Goal: Answer question/provide support: Share knowledge or assist other users

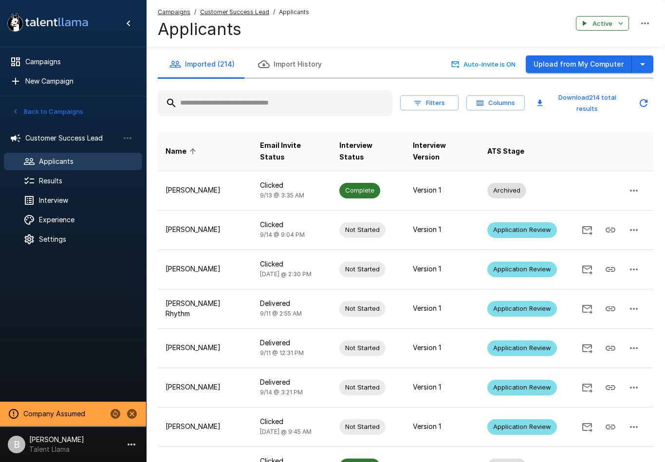
click at [72, 183] on span "Results" at bounding box center [86, 181] width 95 height 10
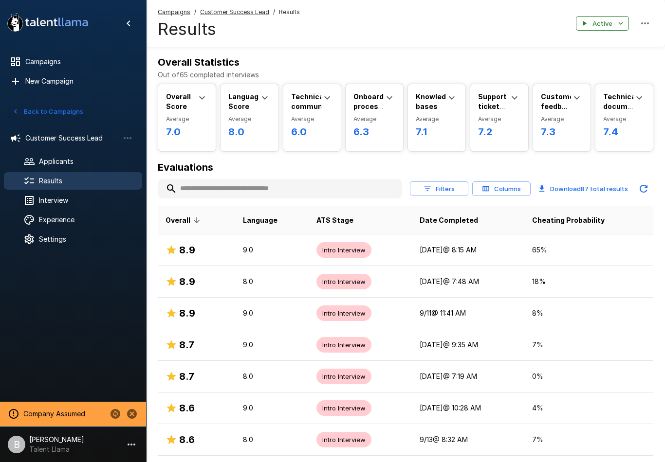
click at [65, 201] on span "Interview" at bounding box center [86, 201] width 95 height 10
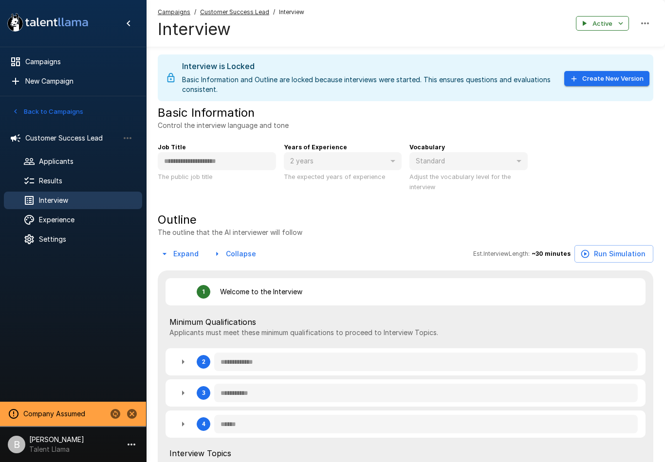
type textarea "*"
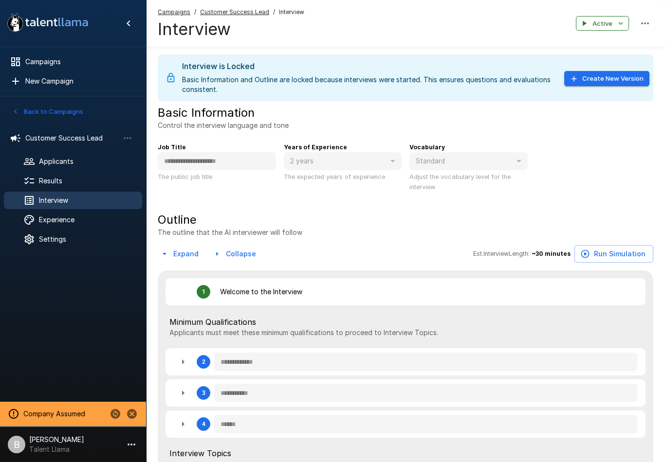
type textarea "*"
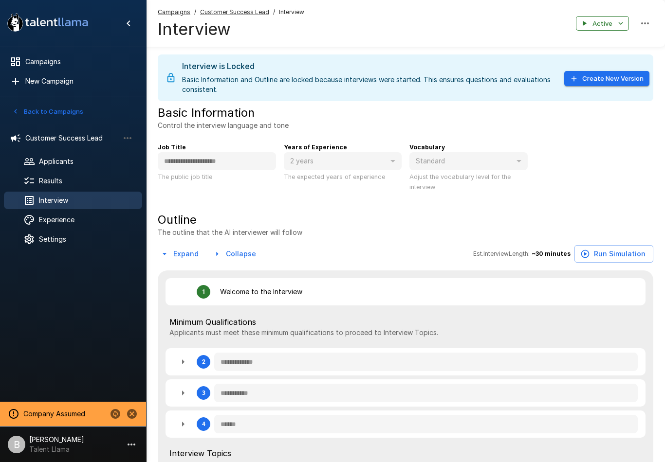
type textarea "*"
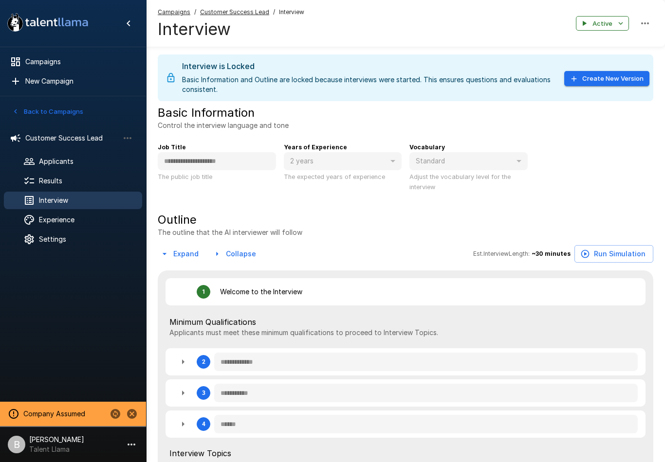
type textarea "*"
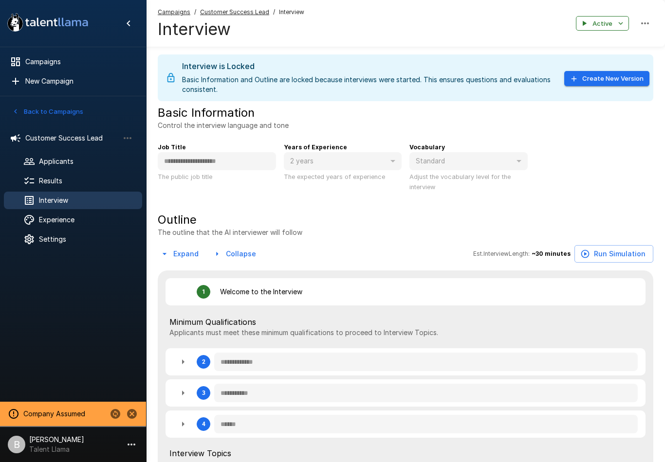
type textarea "*"
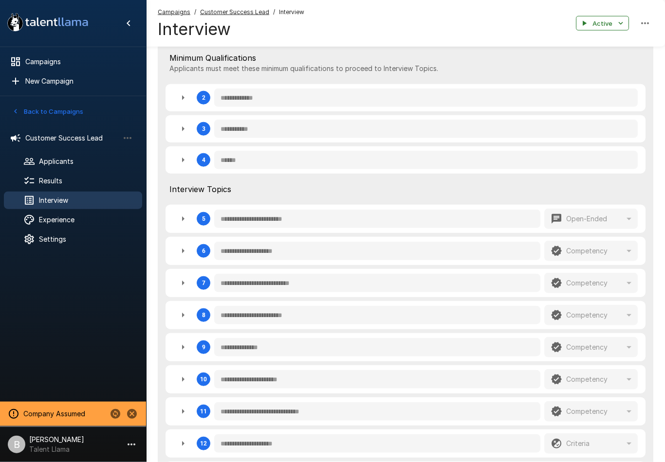
type textarea "*"
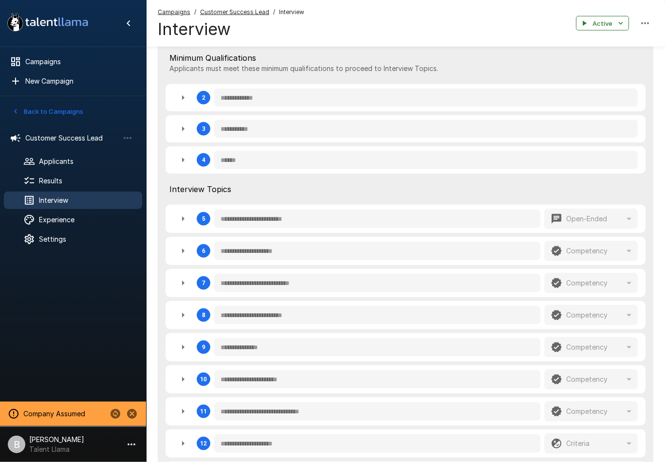
type textarea "*"
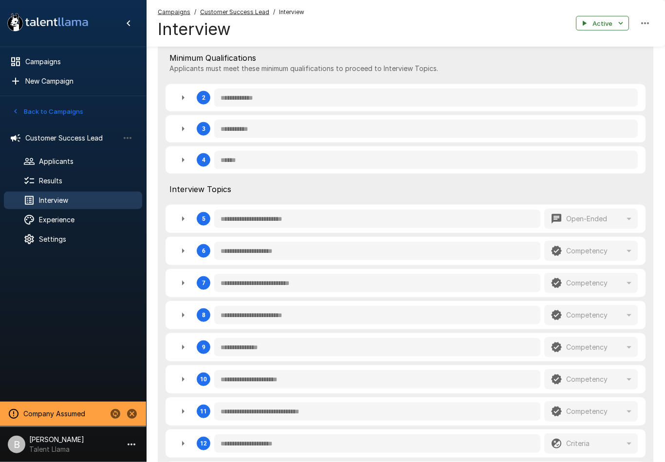
type textarea "*"
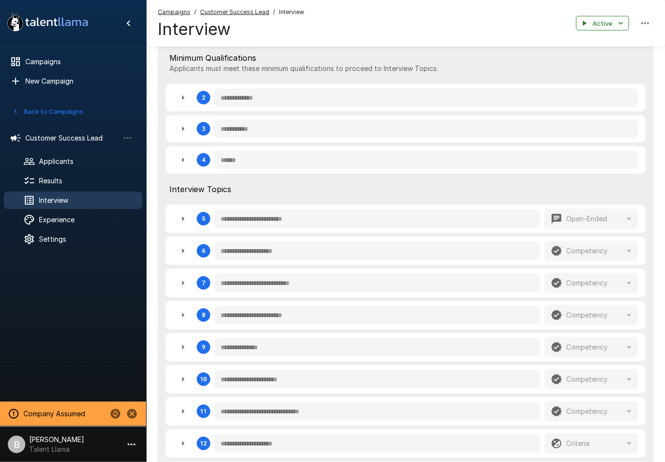
type textarea "*"
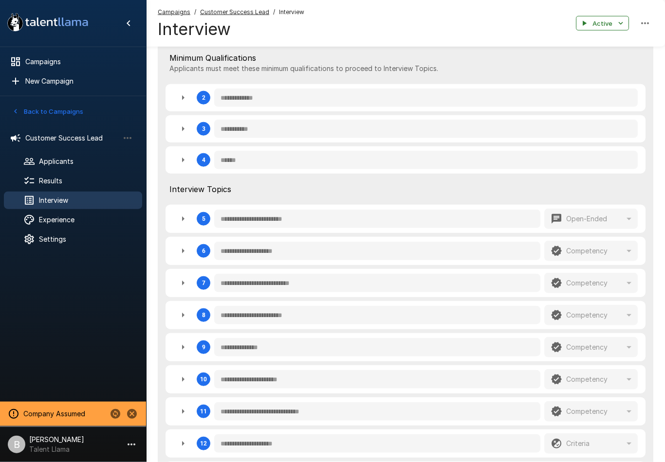
type textarea "*"
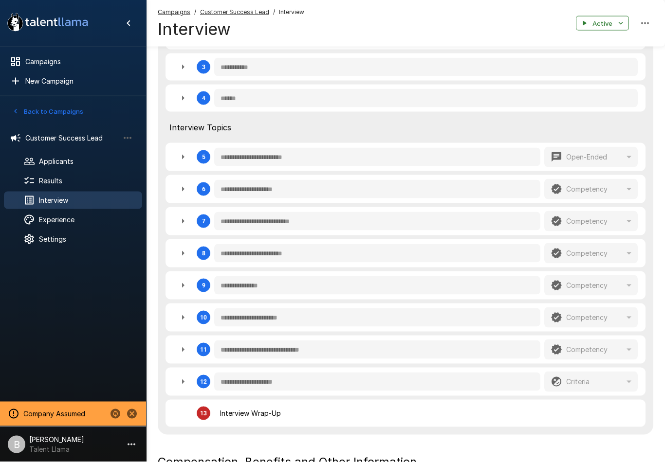
scroll to position [394, 0]
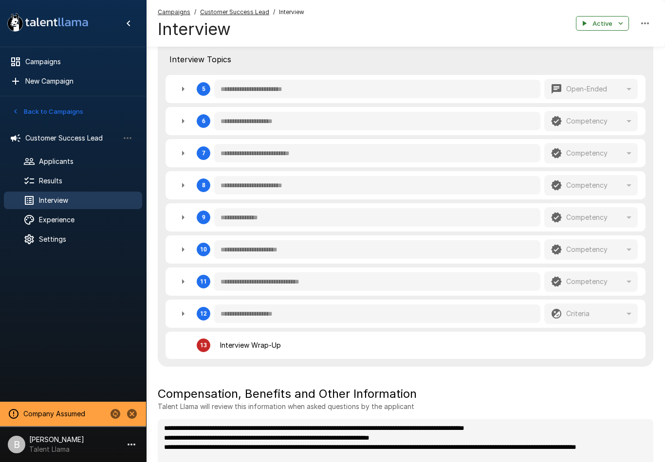
click at [176, 178] on button "button" at bounding box center [182, 185] width 19 height 19
type textarea "*"
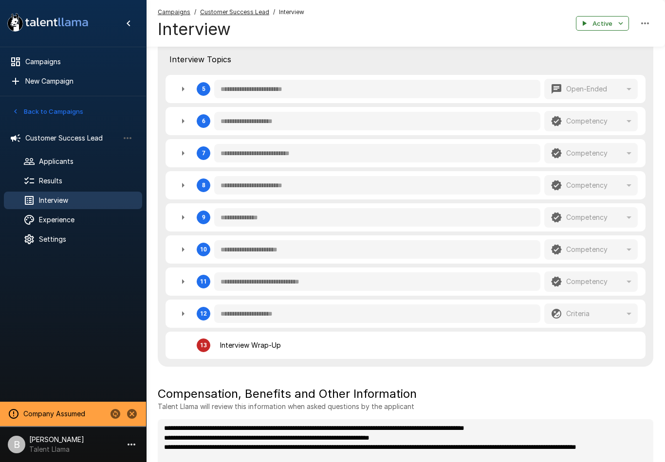
type textarea "*"
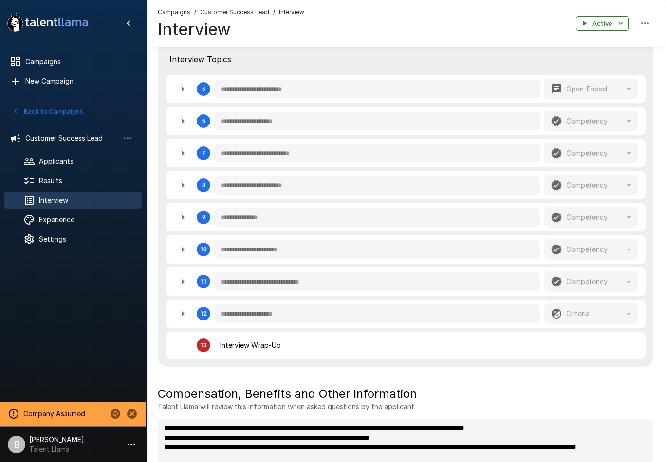
type textarea "*"
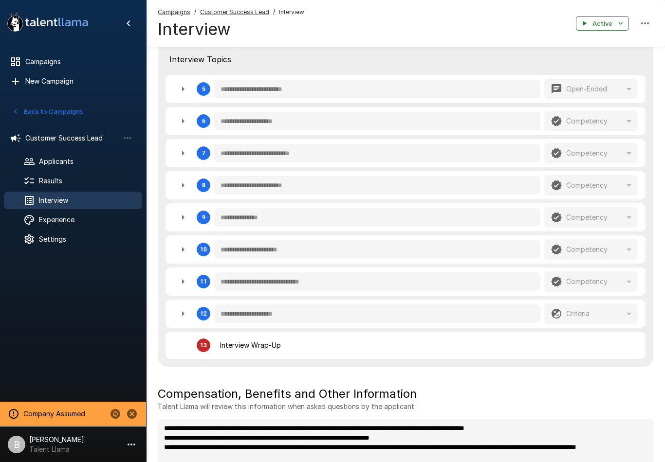
type textarea "*"
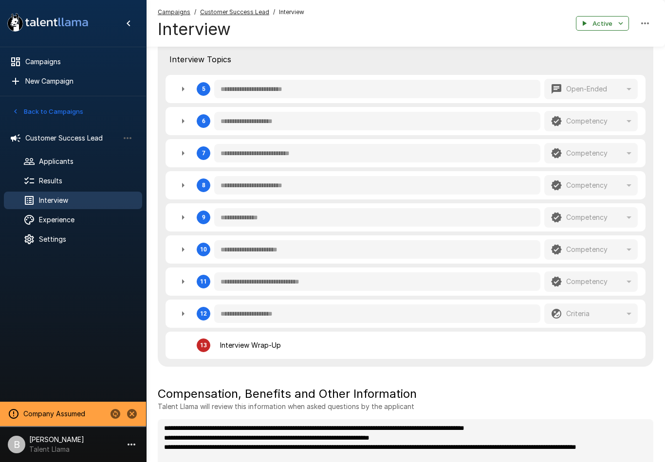
type textarea "*"
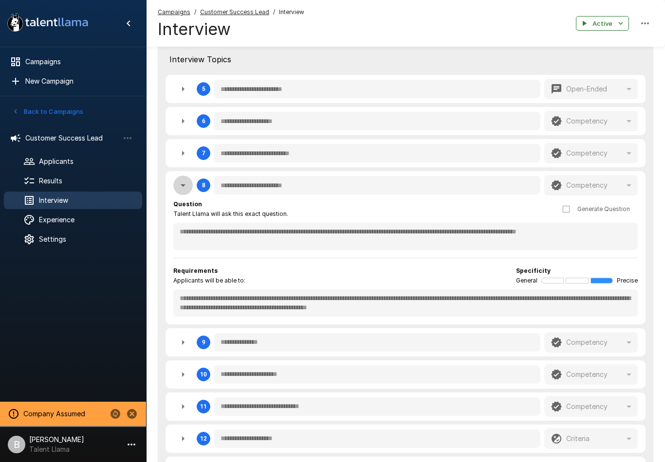
click at [186, 188] on icon "button" at bounding box center [183, 186] width 12 height 12
type textarea "*"
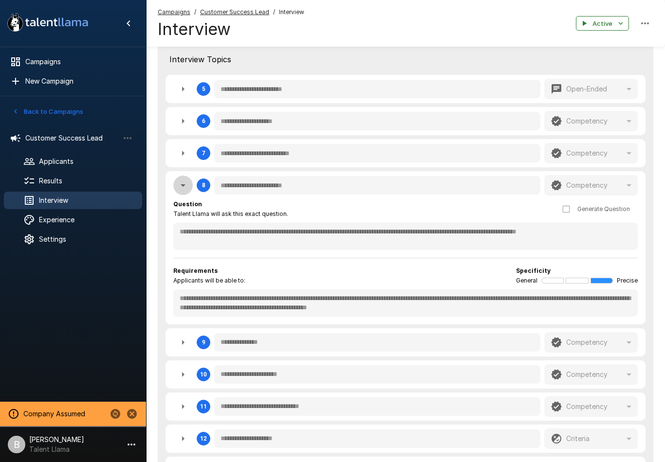
type textarea "*"
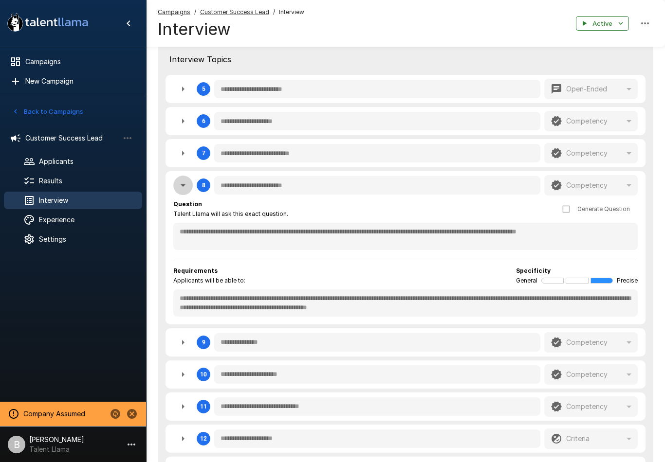
type textarea "*"
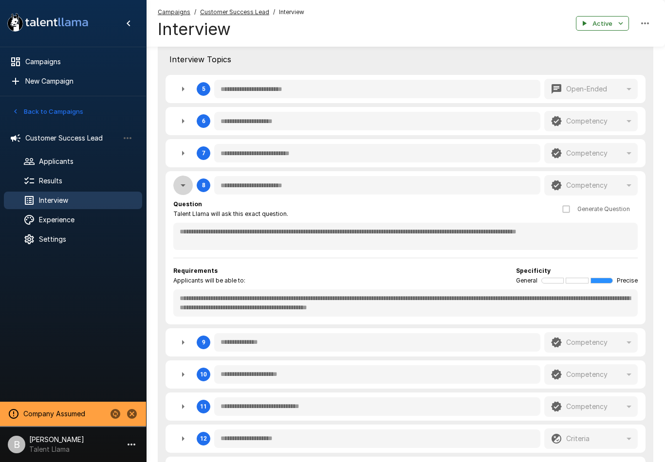
type textarea "*"
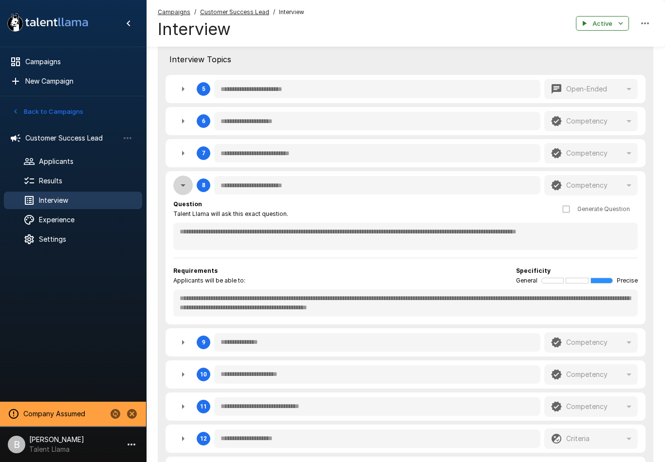
type textarea "*"
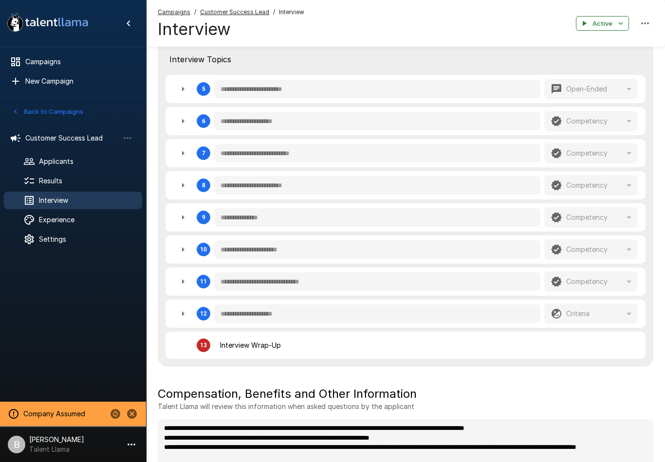
click at [187, 152] on icon "button" at bounding box center [183, 153] width 12 height 12
type textarea "*"
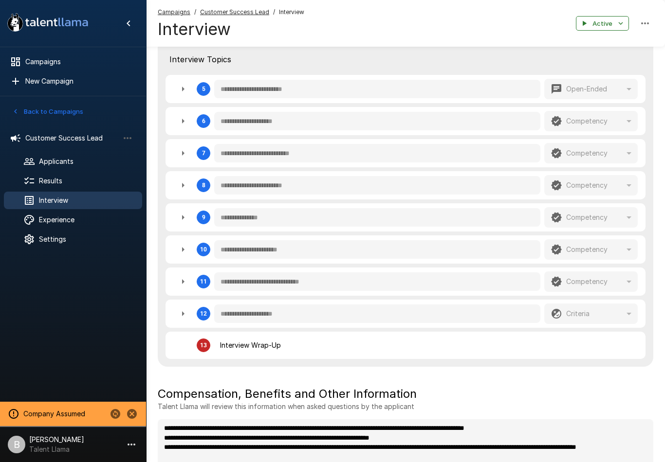
type textarea "*"
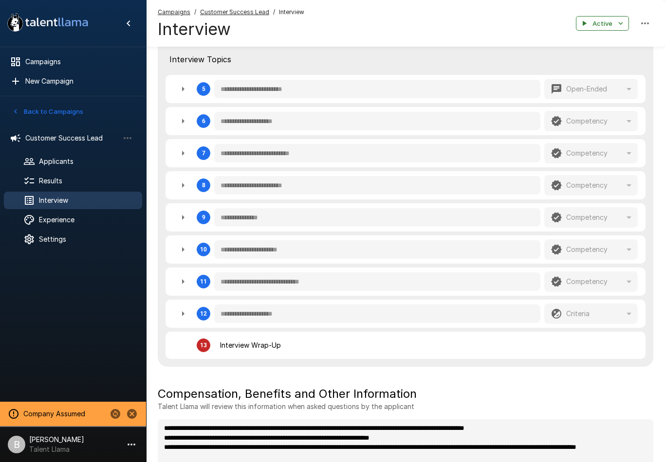
type textarea "*"
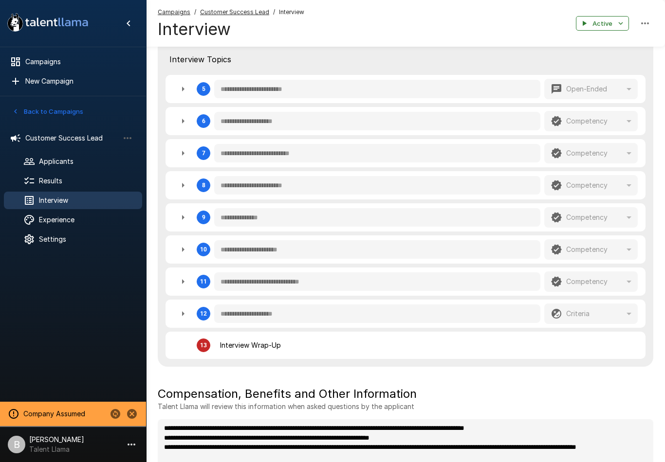
type textarea "*"
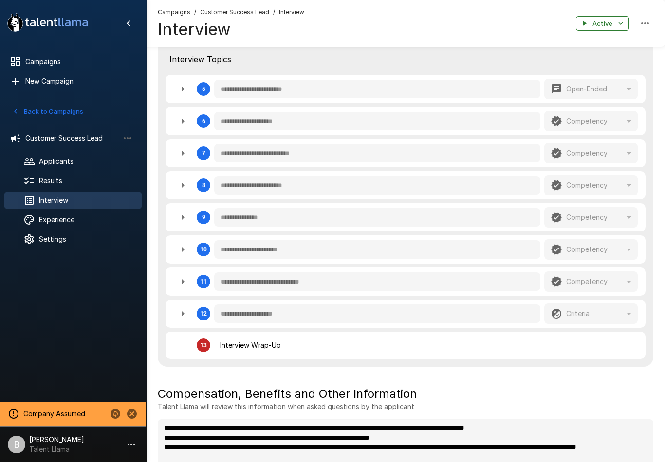
type textarea "*"
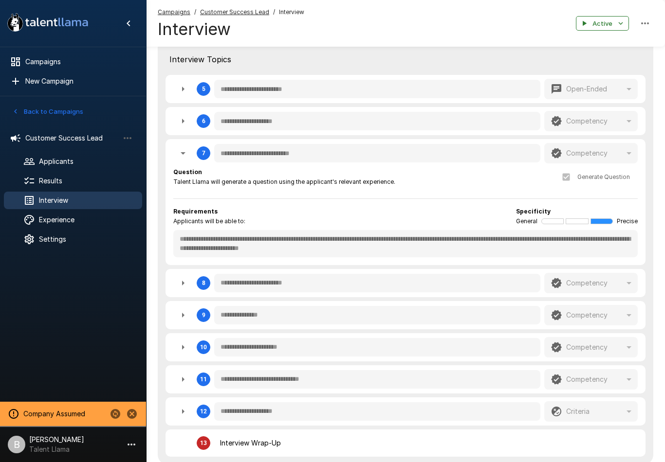
click at [73, 184] on span "Results" at bounding box center [86, 181] width 95 height 10
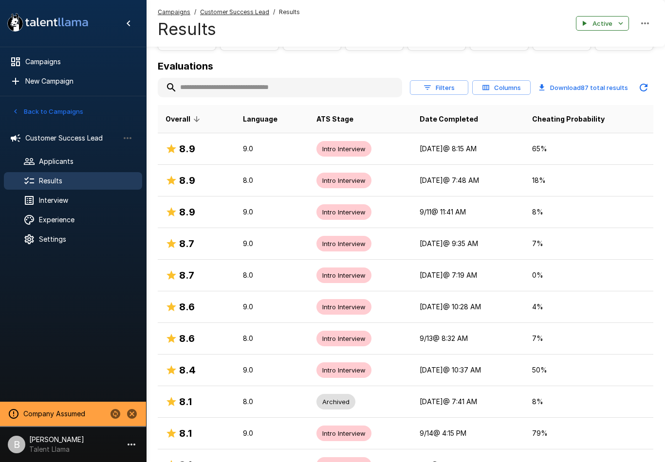
scroll to position [100, 0]
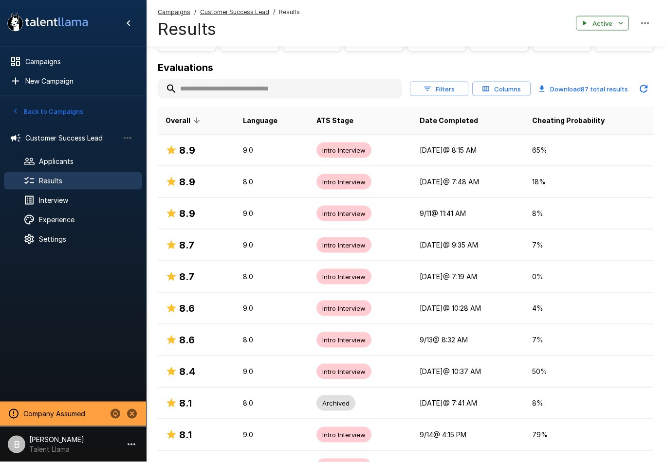
click at [225, 148] on div "8.9" at bounding box center [196, 151] width 62 height 16
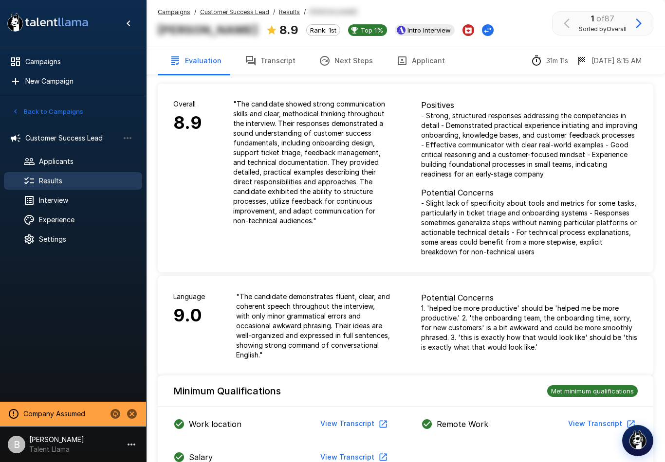
click at [61, 437] on p "[PERSON_NAME]" at bounding box center [56, 440] width 55 height 10
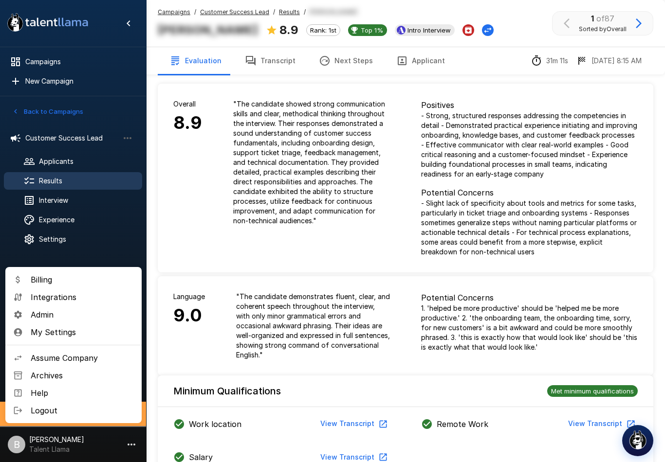
click at [83, 356] on span "Assume Company" at bounding box center [82, 358] width 103 height 12
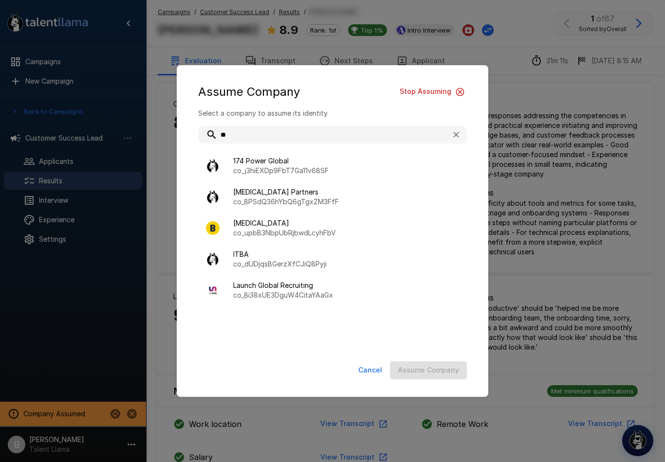
type input "***"
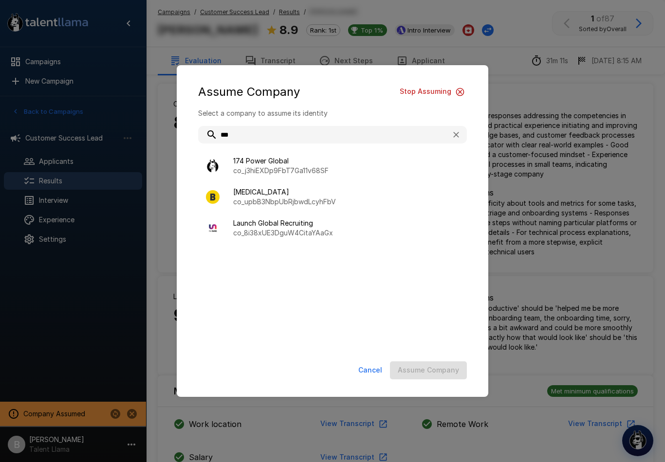
click at [301, 198] on p "co_upbB3NbpUbRjbwdLcyhFbV" at bounding box center [346, 202] width 226 height 10
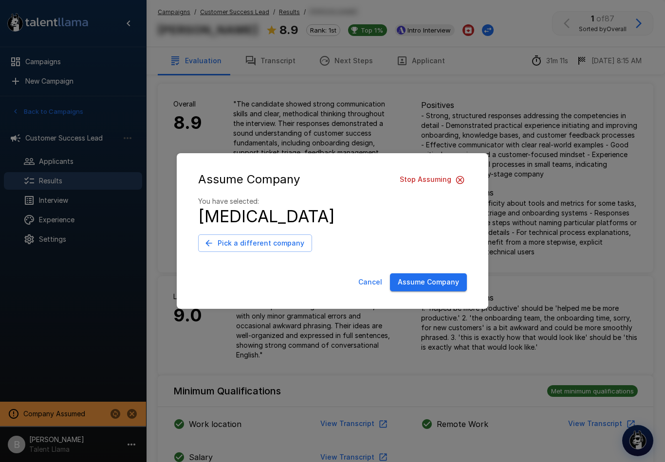
click at [437, 283] on button "Assume Company" at bounding box center [428, 282] width 77 height 18
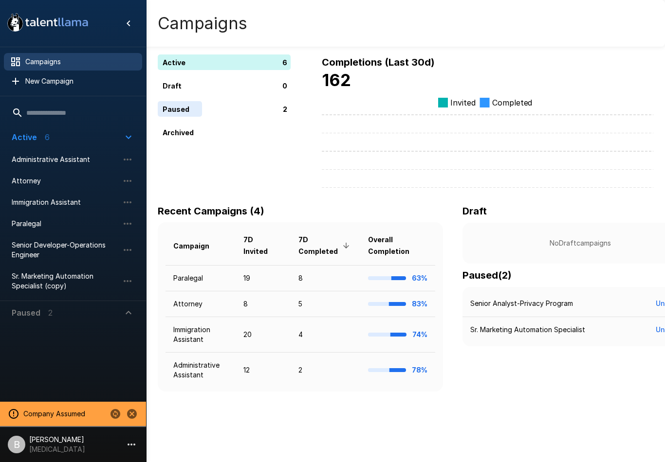
click at [135, 409] on icon "Stop assuming this company" at bounding box center [132, 414] width 12 height 12
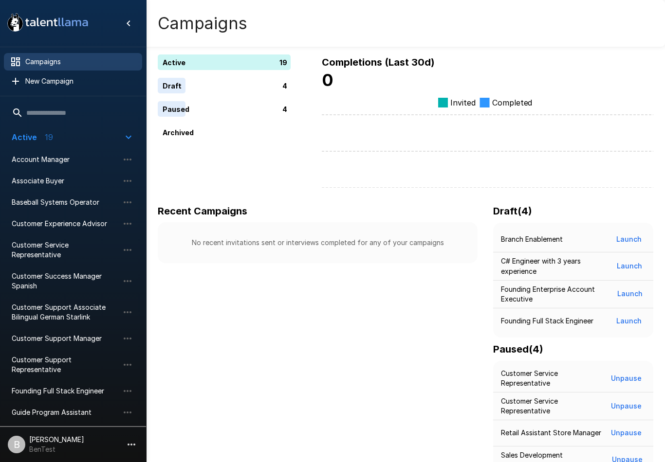
click at [66, 437] on p "[PERSON_NAME]" at bounding box center [56, 440] width 55 height 10
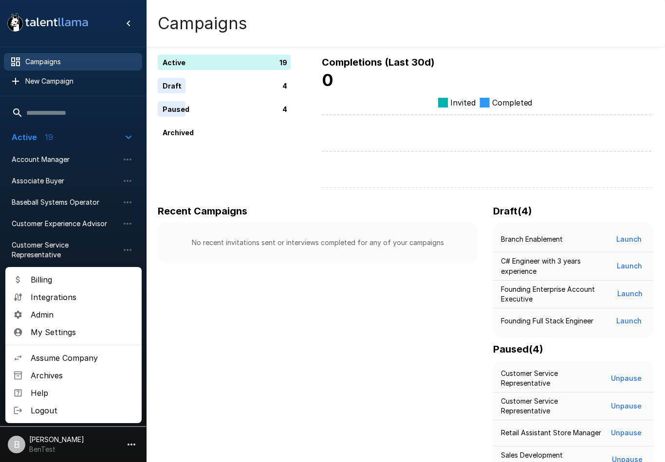
click at [84, 358] on span "Assume Company" at bounding box center [82, 358] width 103 height 12
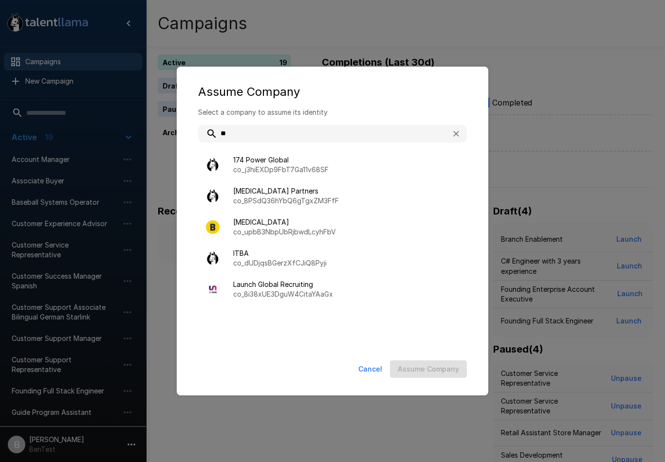
type input "***"
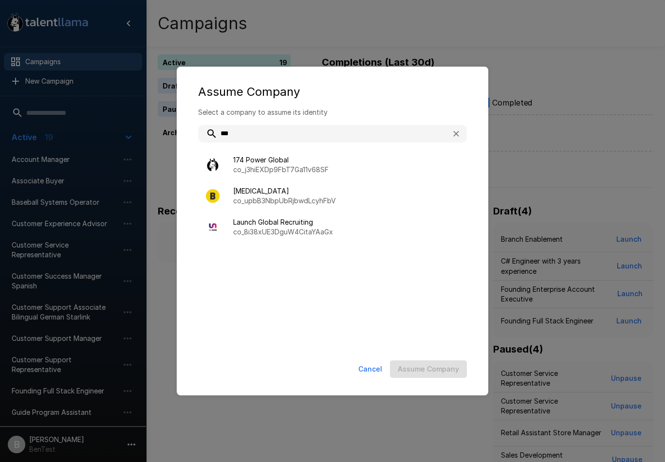
click at [299, 198] on p "co_upbB3NbpUbRjbwdLcyhFbV" at bounding box center [346, 201] width 226 height 10
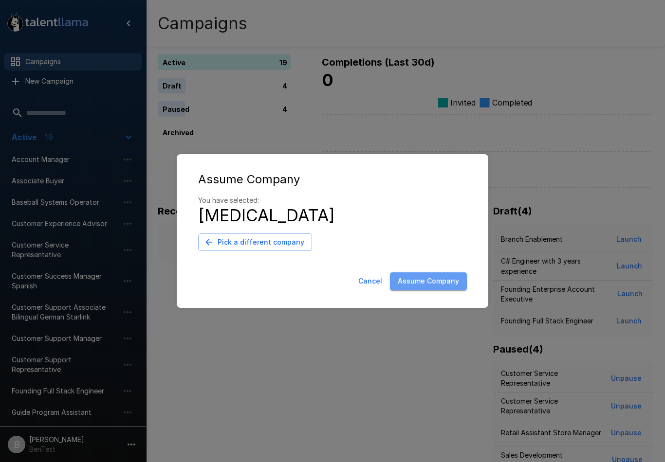
click at [440, 282] on button "Assume Company" at bounding box center [428, 282] width 77 height 18
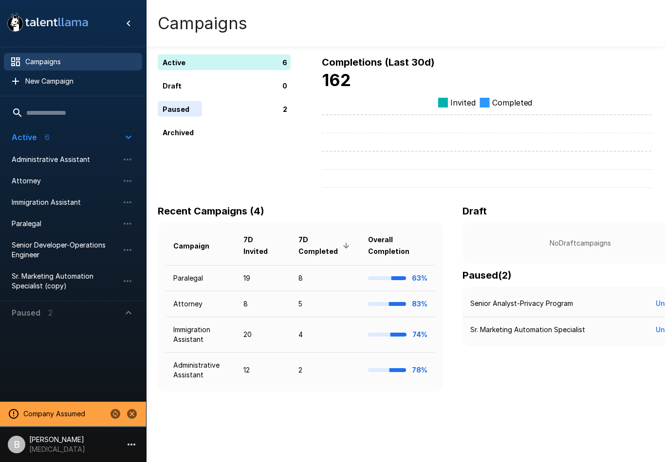
click at [71, 448] on li "B [PERSON_NAME] [MEDICAL_DATA]" at bounding box center [73, 442] width 146 height 31
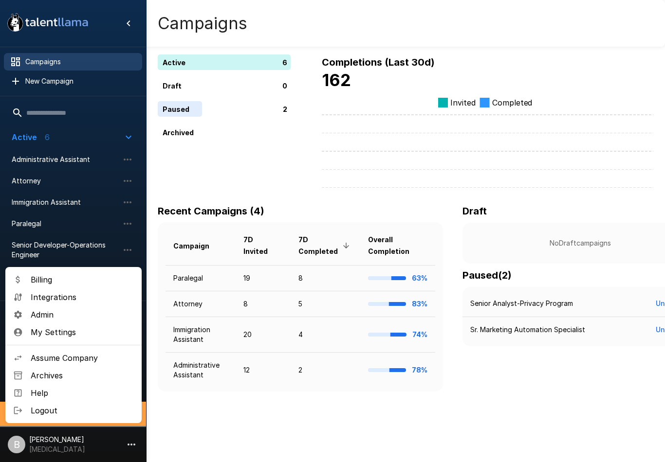
click at [83, 361] on span "Assume Company" at bounding box center [82, 358] width 103 height 12
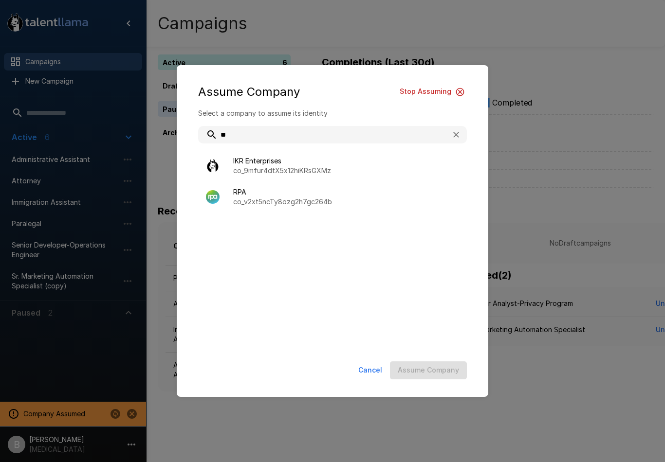
type input "***"
click at [282, 169] on p "co_v2xt5ncTy8ozg2h7gc264b" at bounding box center [346, 171] width 226 height 10
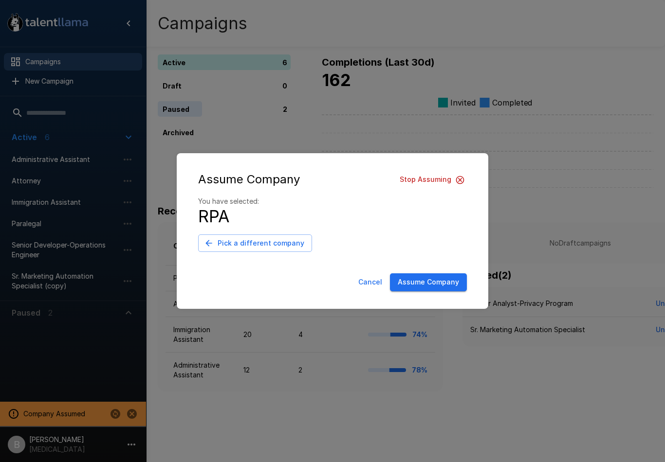
click at [436, 284] on button "Assume Company" at bounding box center [428, 282] width 77 height 18
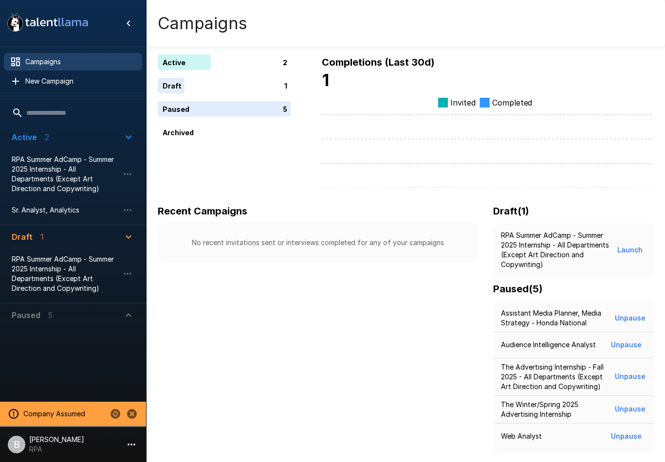
click at [92, 277] on span "RPA Summer AdCamp - Summer 2025 Internship - All Departments (Except Art Direct…" at bounding box center [65, 274] width 107 height 39
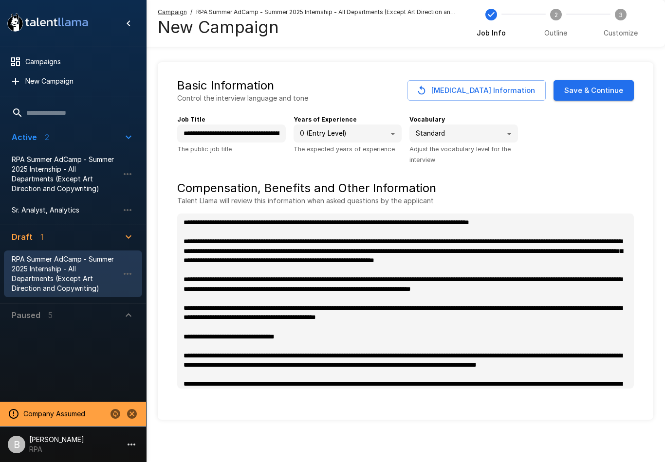
click at [87, 319] on span "Paused 5" at bounding box center [67, 315] width 111 height 12
click at [82, 343] on span "Assistant Media Planner, Media Strategy - Honda National" at bounding box center [65, 342] width 107 height 19
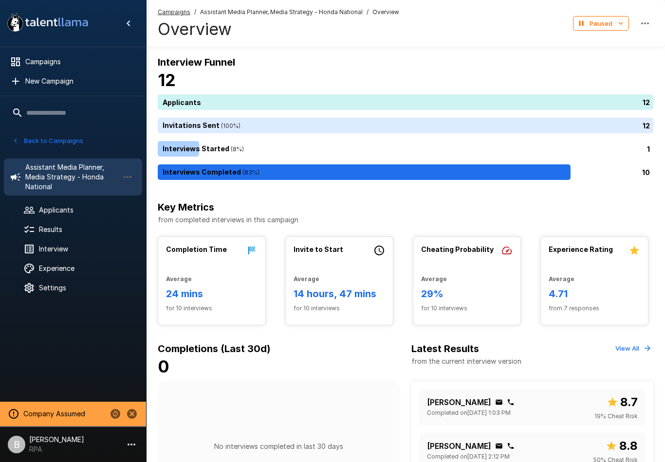
click at [19, 142] on icon "button" at bounding box center [15, 140] width 9 height 9
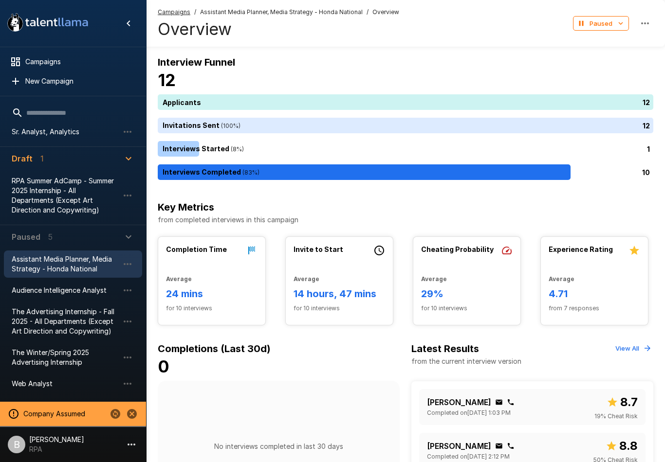
scroll to position [78, 0]
click at [75, 356] on span "The Winter/Spring 2025 Advertising Internship" at bounding box center [65, 357] width 107 height 19
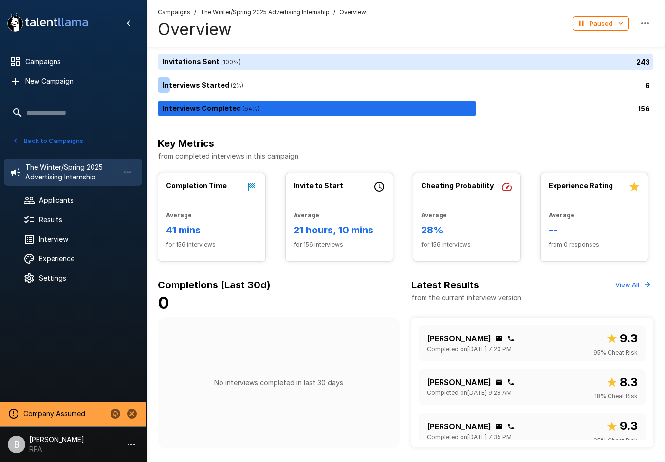
scroll to position [36, 0]
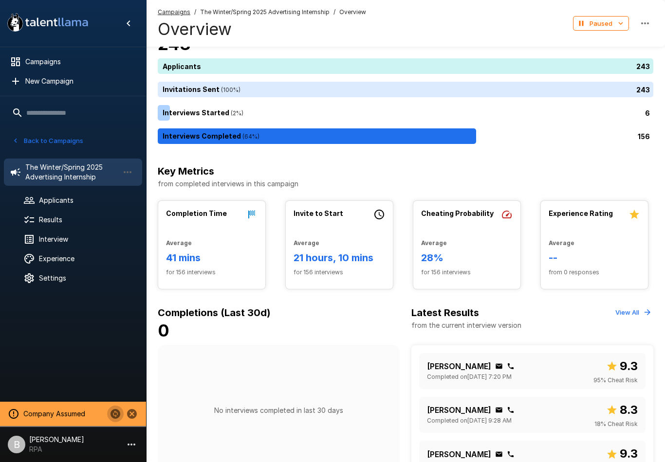
click at [116, 410] on icon "Change to another company" at bounding box center [115, 414] width 10 height 10
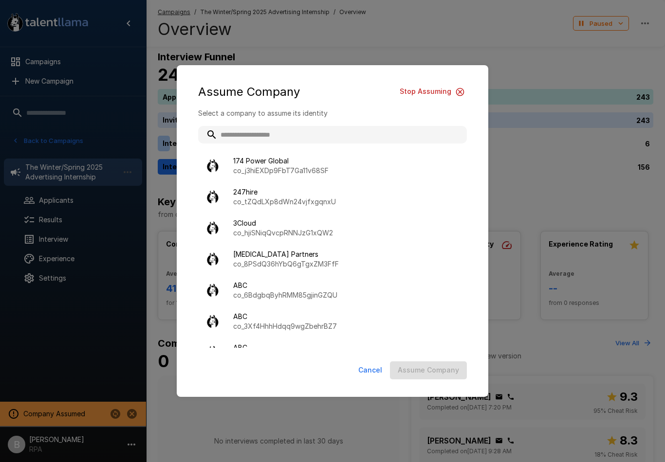
scroll to position [0, 0]
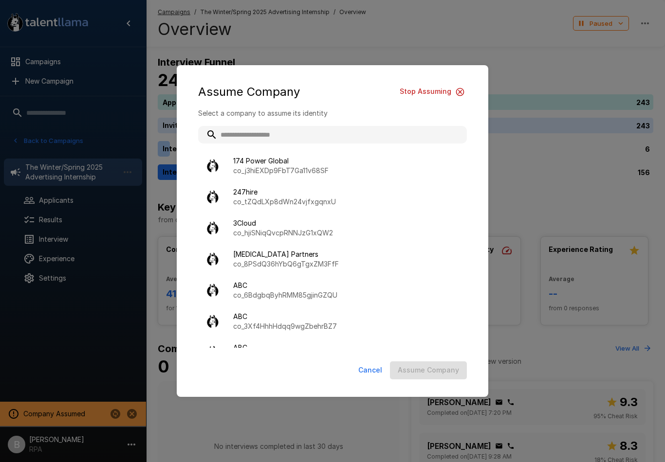
click at [466, 87] on button "Stop Assuming" at bounding box center [431, 92] width 71 height 18
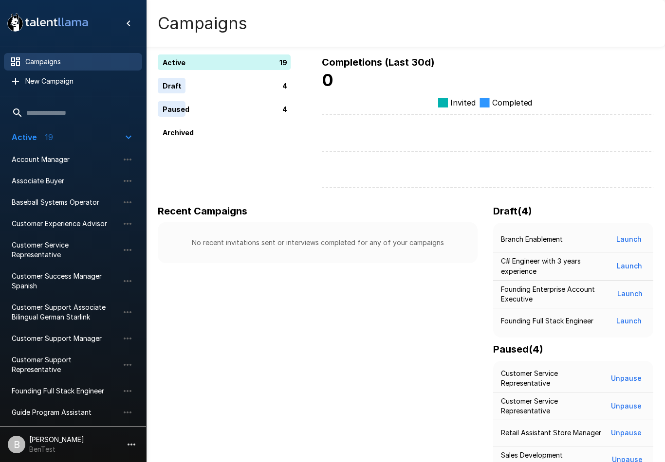
click at [36, 421] on div "Guide Program Assistant" at bounding box center [73, 413] width 138 height 18
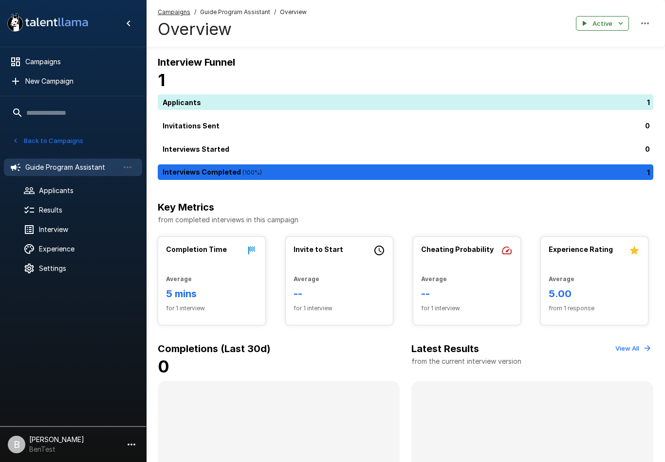
click at [48, 441] on p "[PERSON_NAME]" at bounding box center [56, 440] width 55 height 10
